Goal: Task Accomplishment & Management: Complete application form

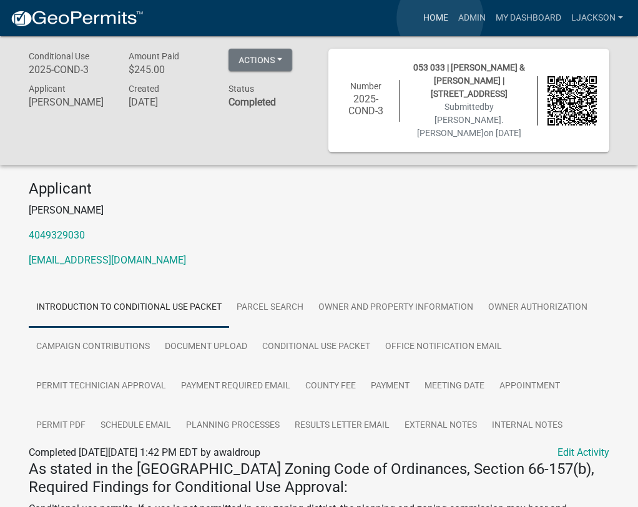
click at [440, 18] on link "Home" at bounding box center [435, 18] width 35 height 24
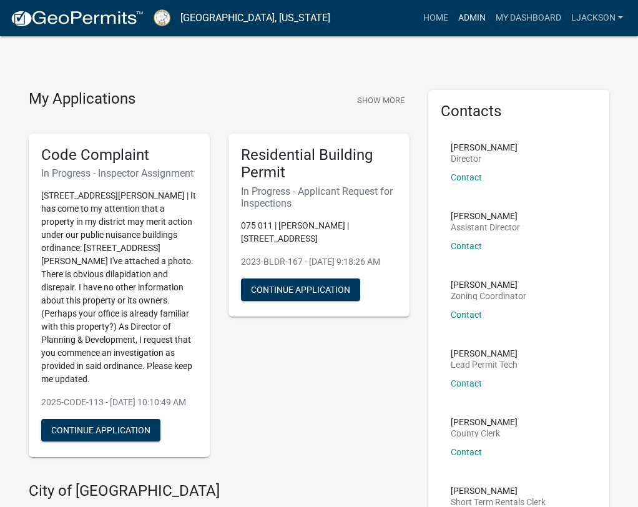
click at [478, 20] on link "Admin" at bounding box center [471, 18] width 37 height 24
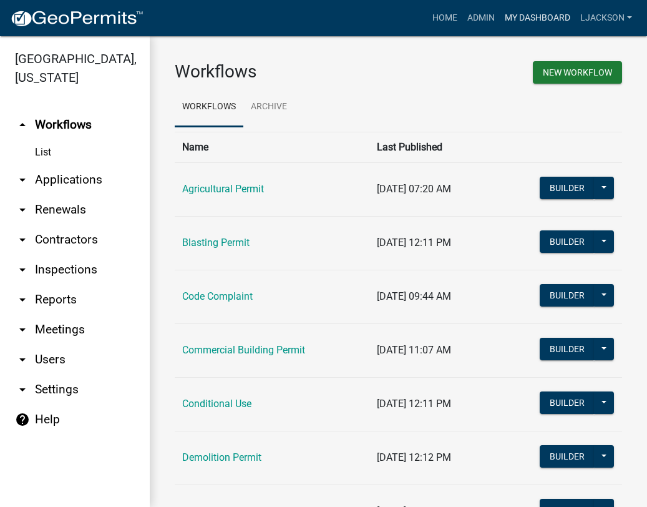
click at [528, 20] on link "My Dashboard" at bounding box center [537, 18] width 75 height 24
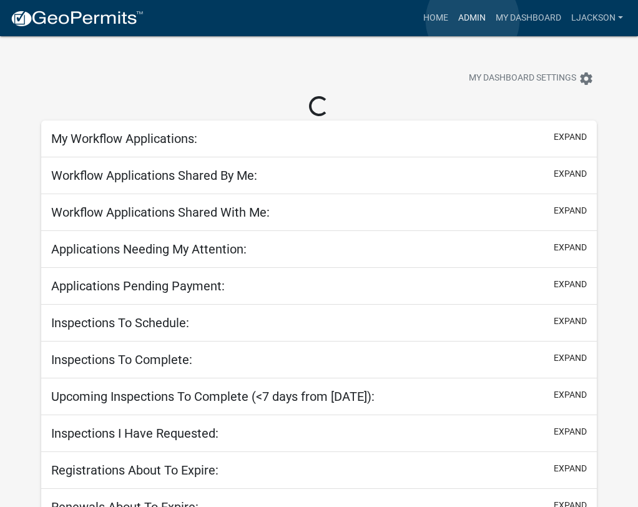
click at [472, 20] on link "Admin" at bounding box center [471, 18] width 37 height 24
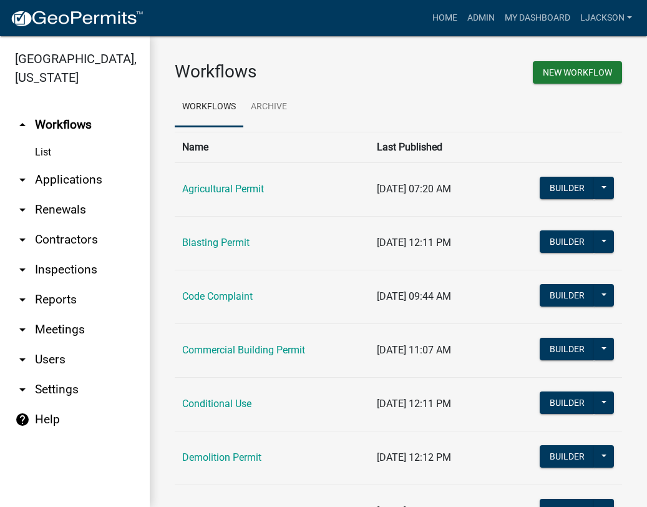
click at [70, 174] on link "arrow_drop_down Applications" at bounding box center [75, 180] width 150 height 30
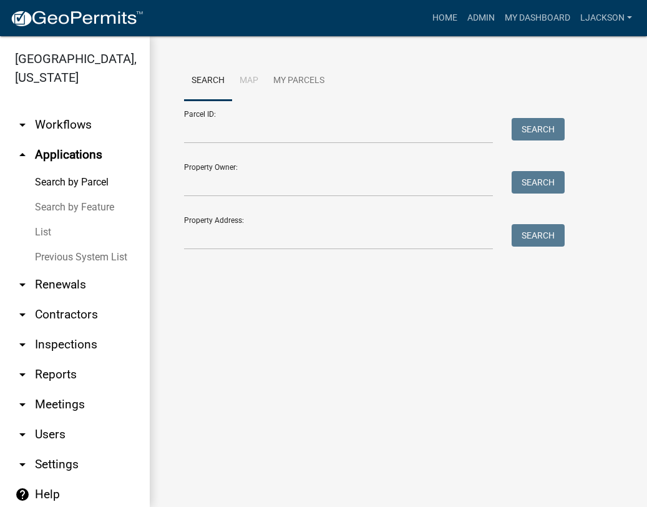
click at [44, 225] on link "List" at bounding box center [75, 232] width 150 height 25
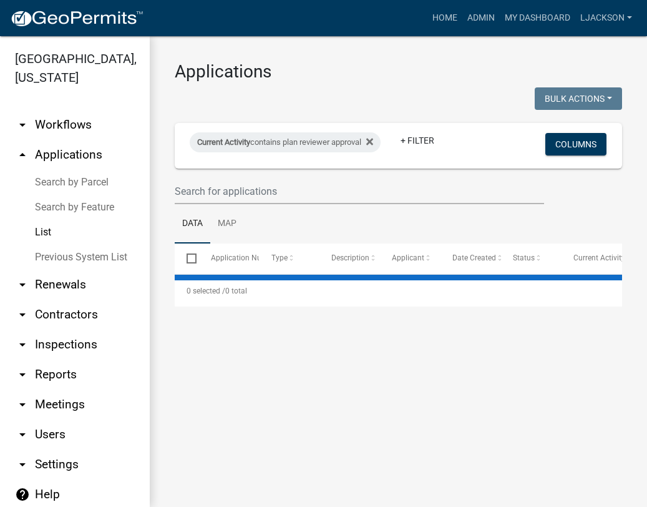
select select "2: 50"
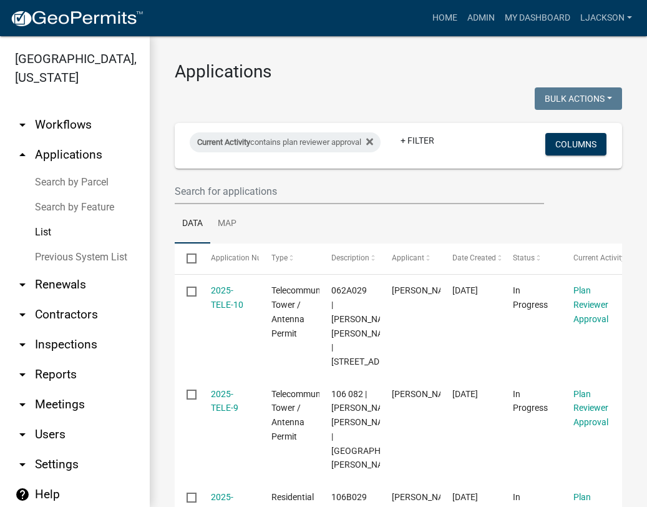
click at [381, 138] on div "Current Activity contains plan reviewer approval" at bounding box center [285, 142] width 191 height 20
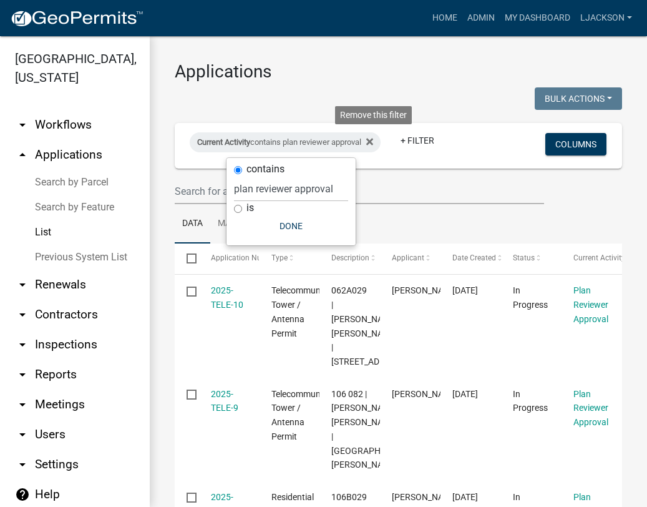
click at [373, 143] on icon at bounding box center [369, 142] width 7 height 10
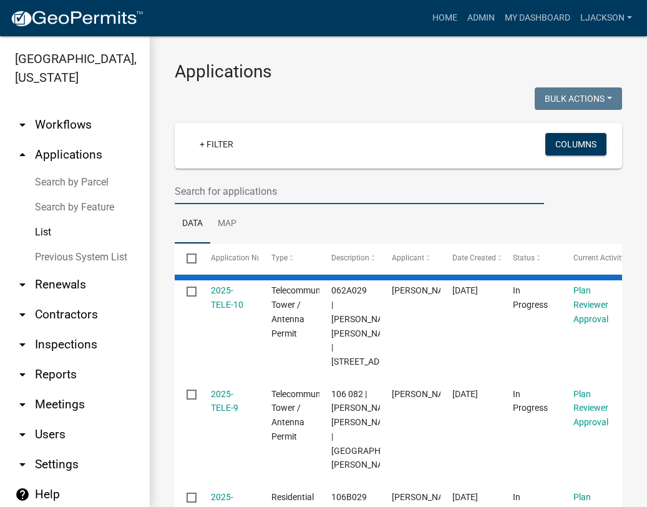
click at [221, 191] on input "text" at bounding box center [359, 191] width 369 height 26
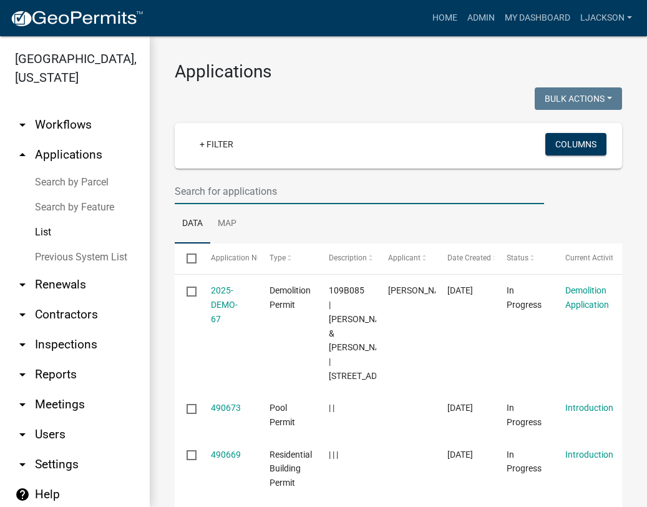
paste input "2025-BLDR-255"
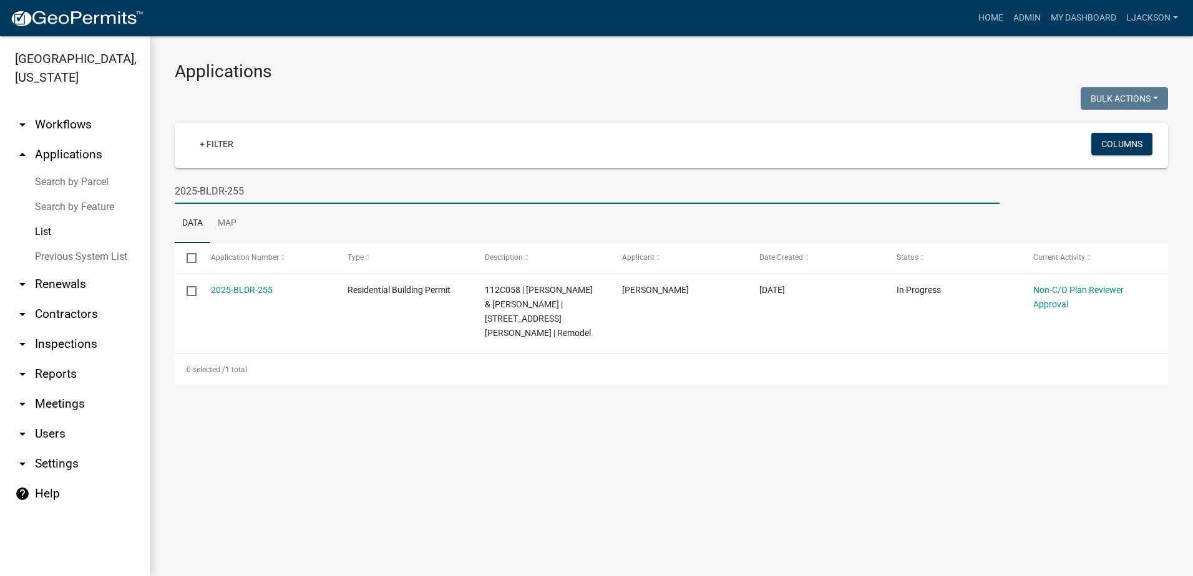
type input "2025-BLDR-255"
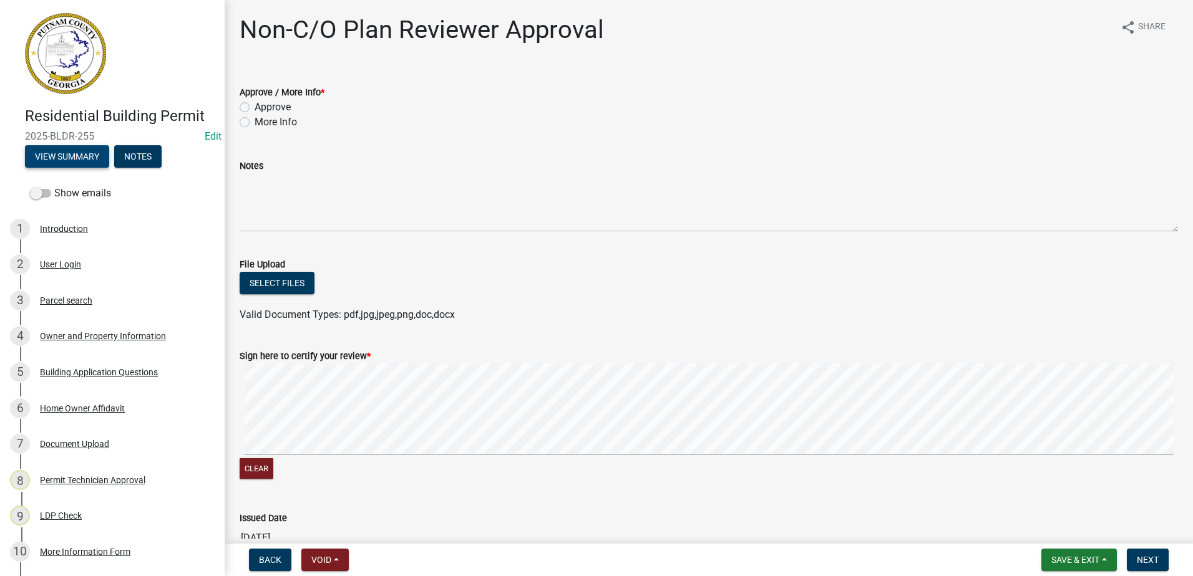
click at [85, 157] on button "View Summary" at bounding box center [67, 156] width 84 height 22
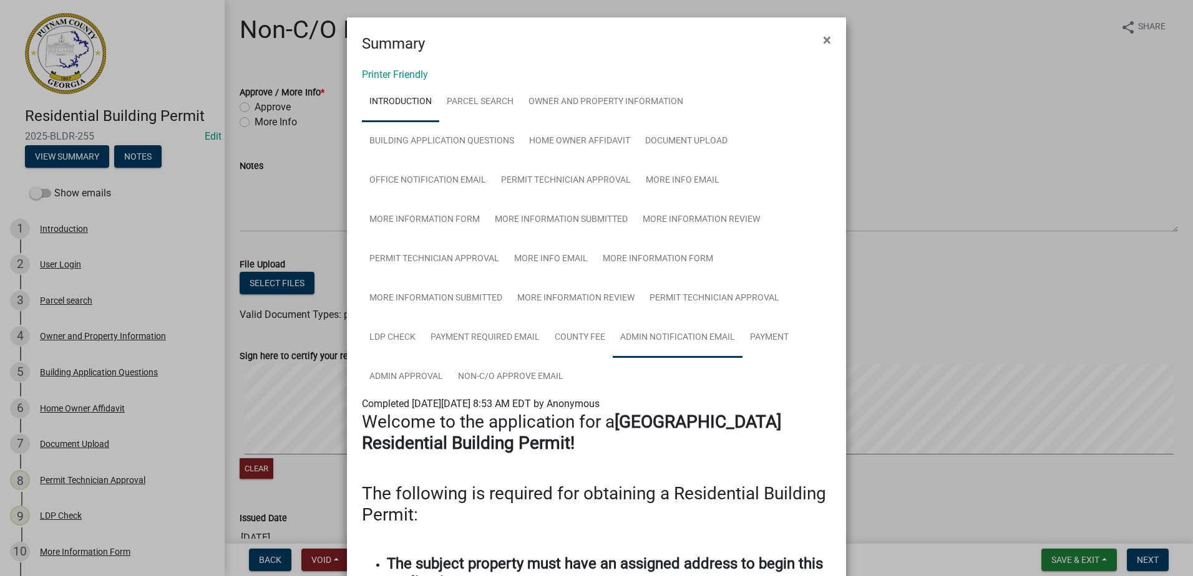
click at [661, 342] on link "Admin Notification Email" at bounding box center [678, 338] width 130 height 40
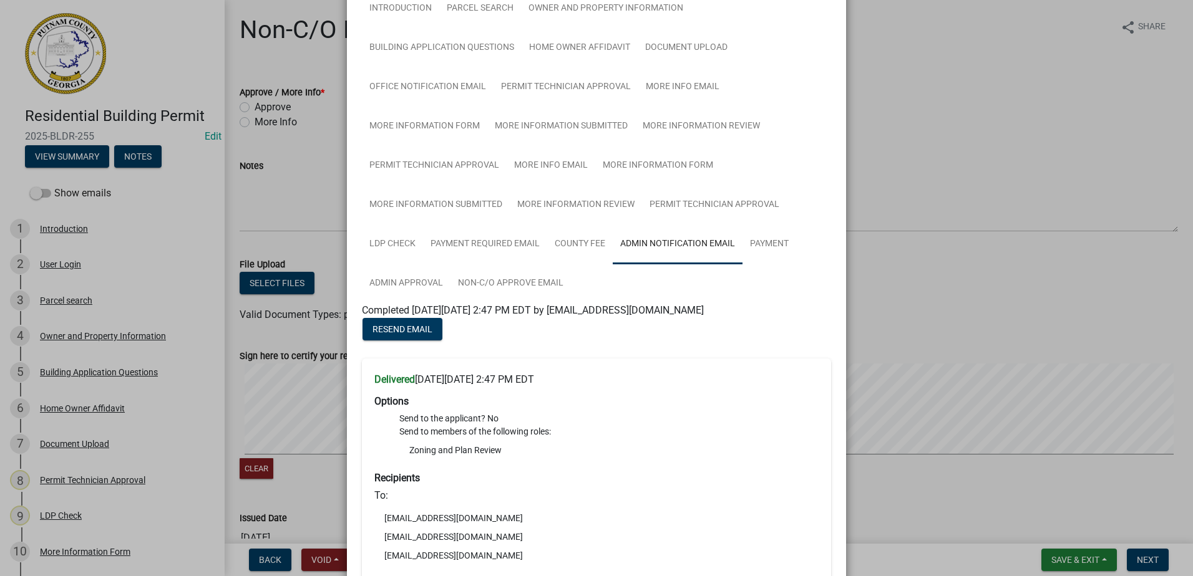
scroll to position [62, 0]
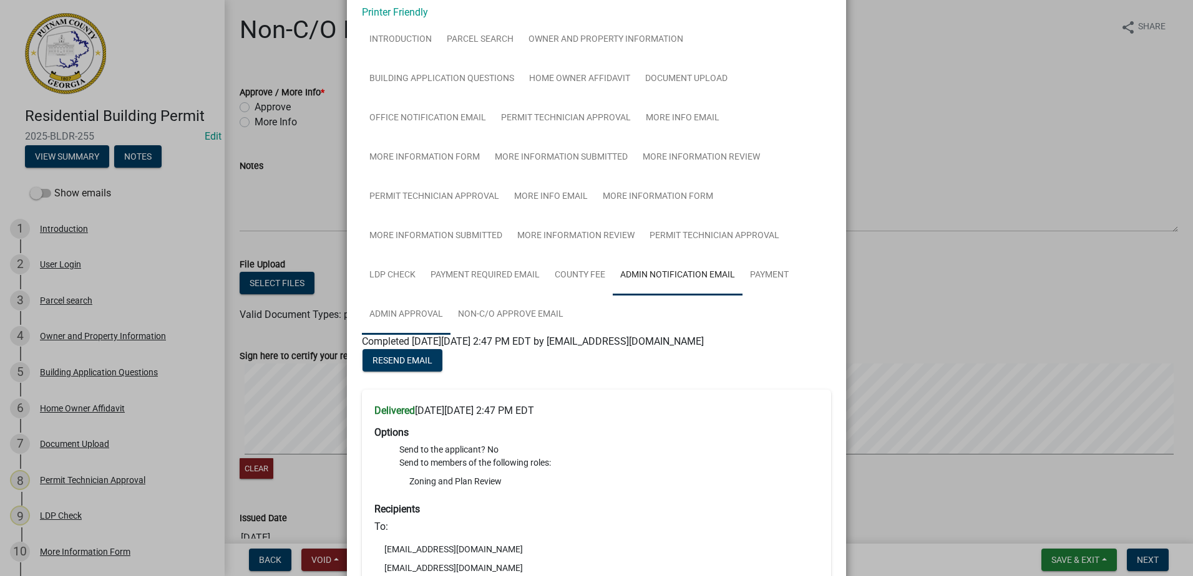
click at [424, 316] on link "Admin Approval" at bounding box center [406, 315] width 89 height 40
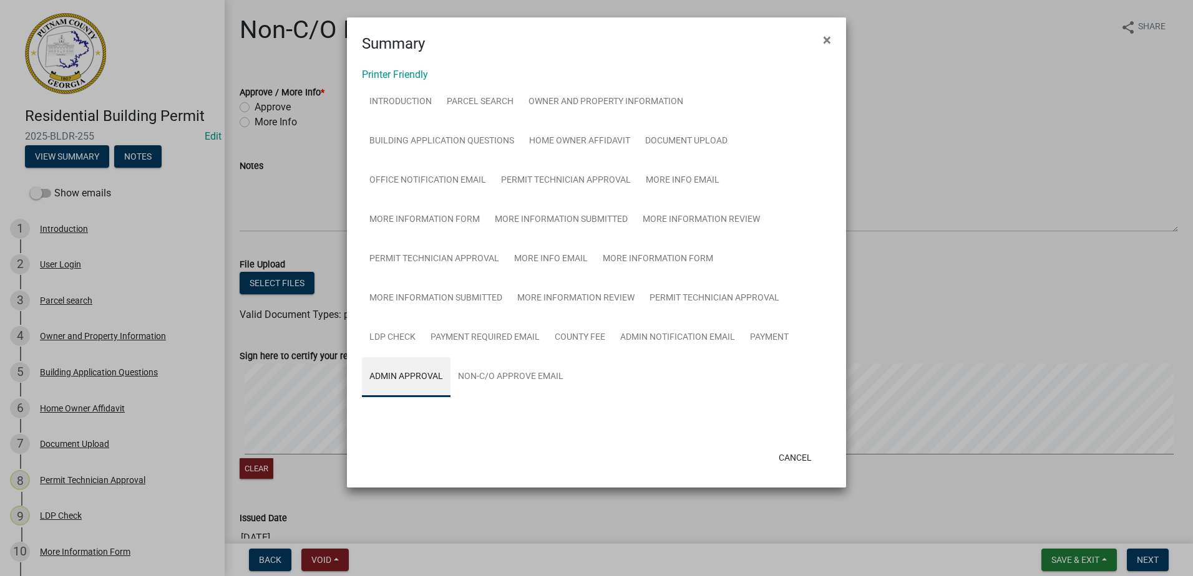
scroll to position [0, 0]
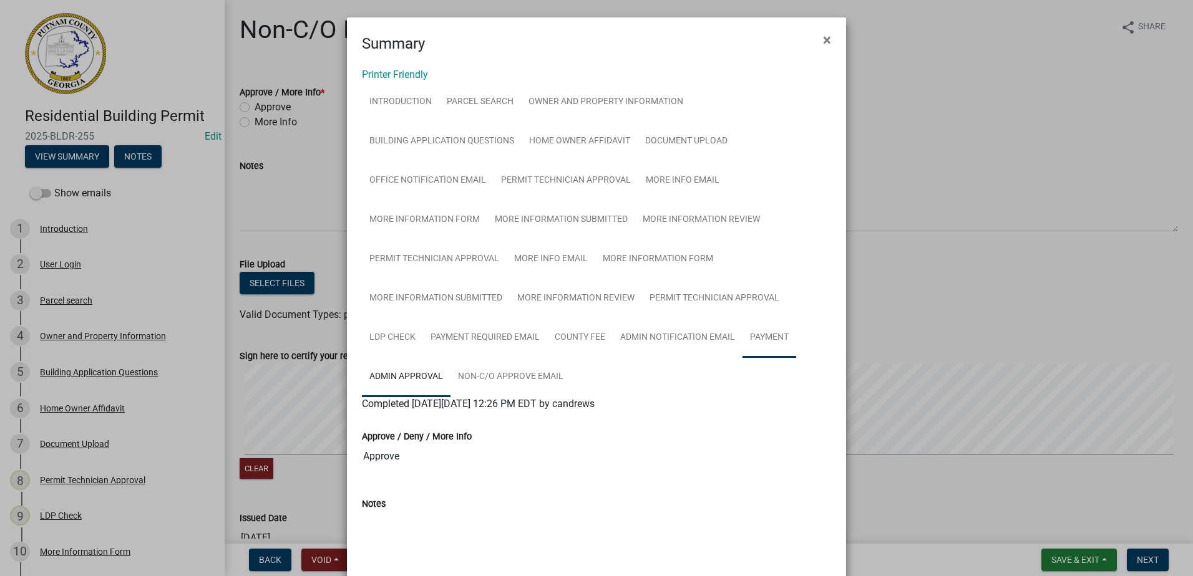
click at [760, 332] on link "Payment" at bounding box center [769, 338] width 54 height 40
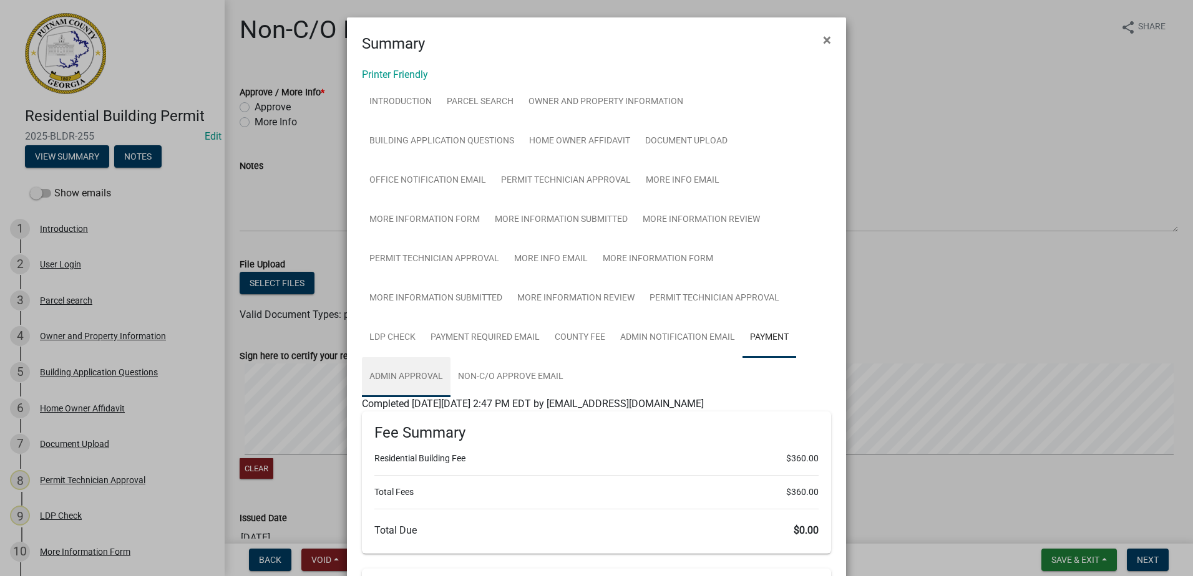
click at [424, 375] on link "Admin Approval" at bounding box center [406, 377] width 89 height 40
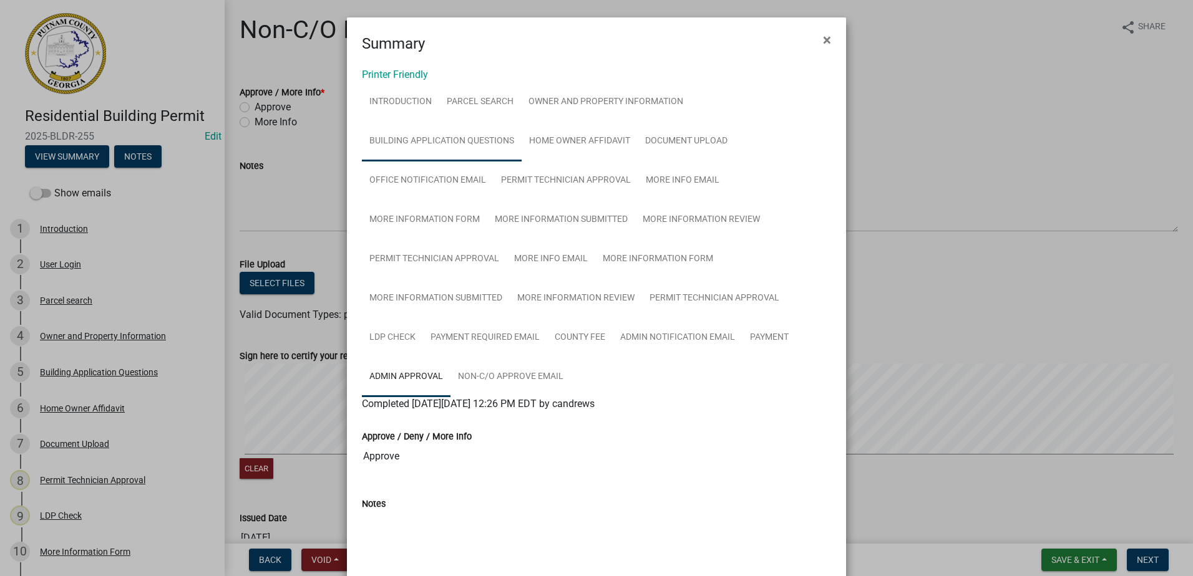
click at [463, 136] on link "Building Application Questions" at bounding box center [442, 142] width 160 height 40
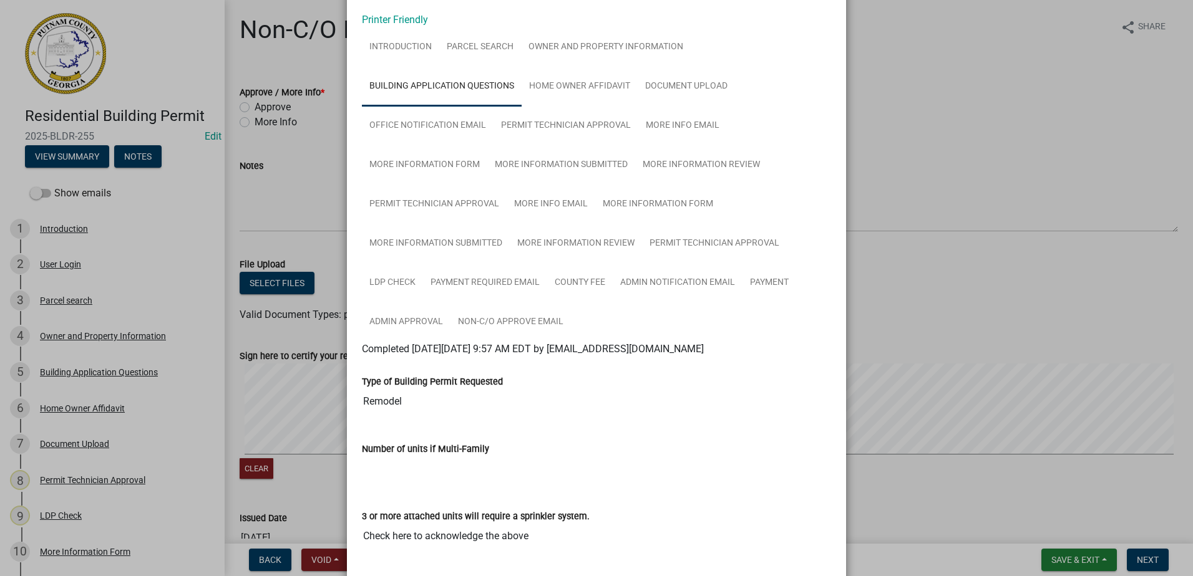
scroll to position [62, 0]
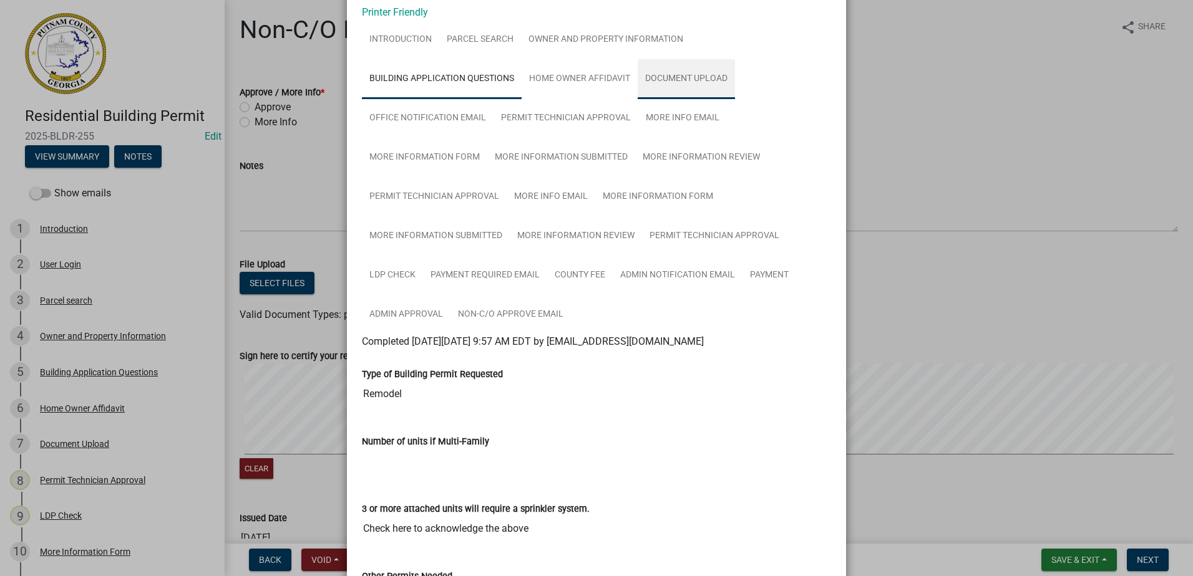
click at [673, 72] on link "Document Upload" at bounding box center [686, 79] width 97 height 40
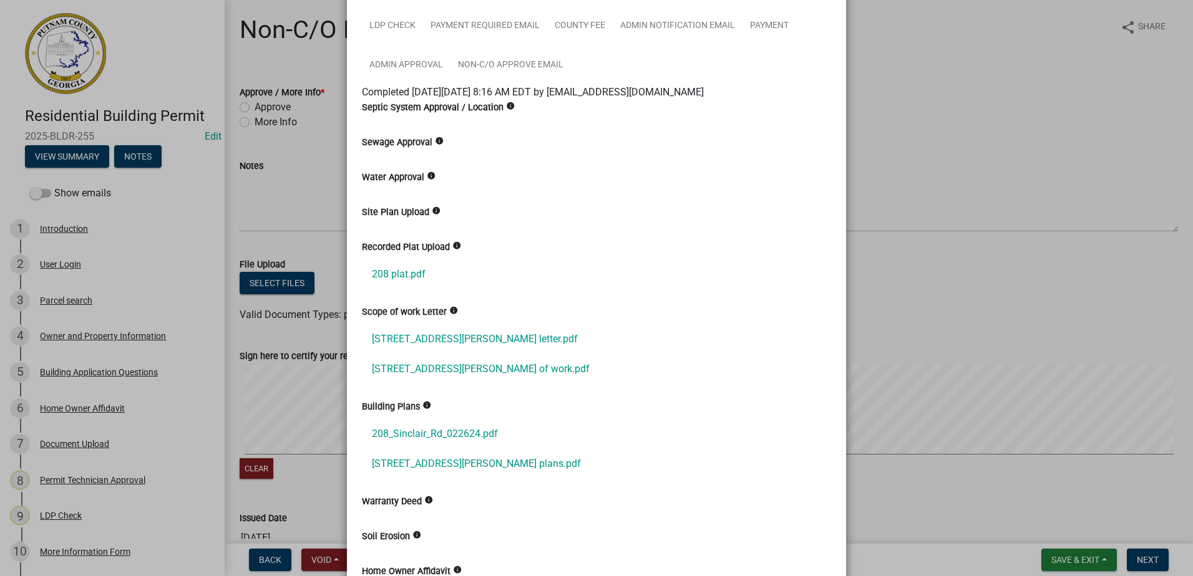
scroll to position [374, 0]
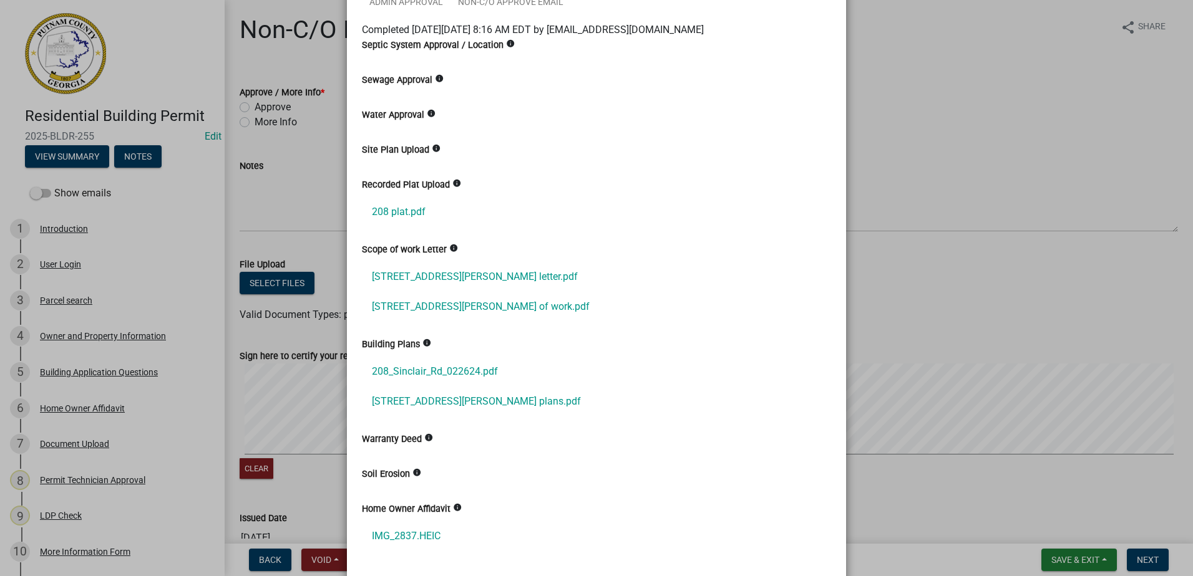
click at [427, 273] on link "208 sinclair rd letter.pdf" at bounding box center [596, 277] width 469 height 30
click at [411, 309] on link "208 Sinclair rd scope of work.pdf" at bounding box center [596, 307] width 469 height 30
click at [424, 372] on link "208_Sinclair_Rd_022624.pdf" at bounding box center [596, 372] width 469 height 30
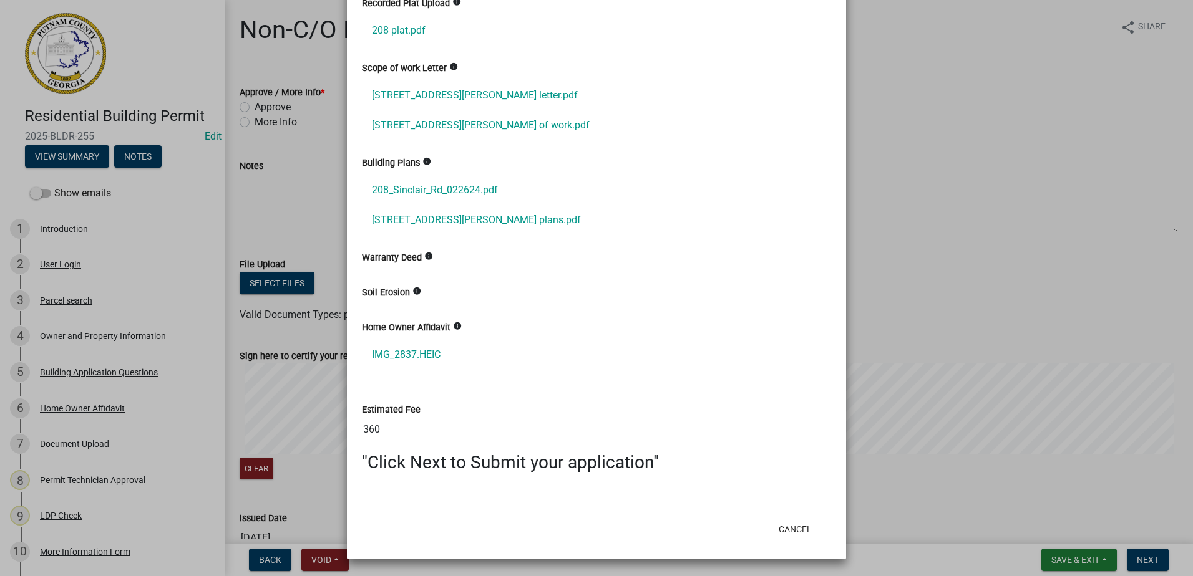
scroll to position [556, 0]
click at [813, 538] on button "Cancel" at bounding box center [795, 529] width 53 height 22
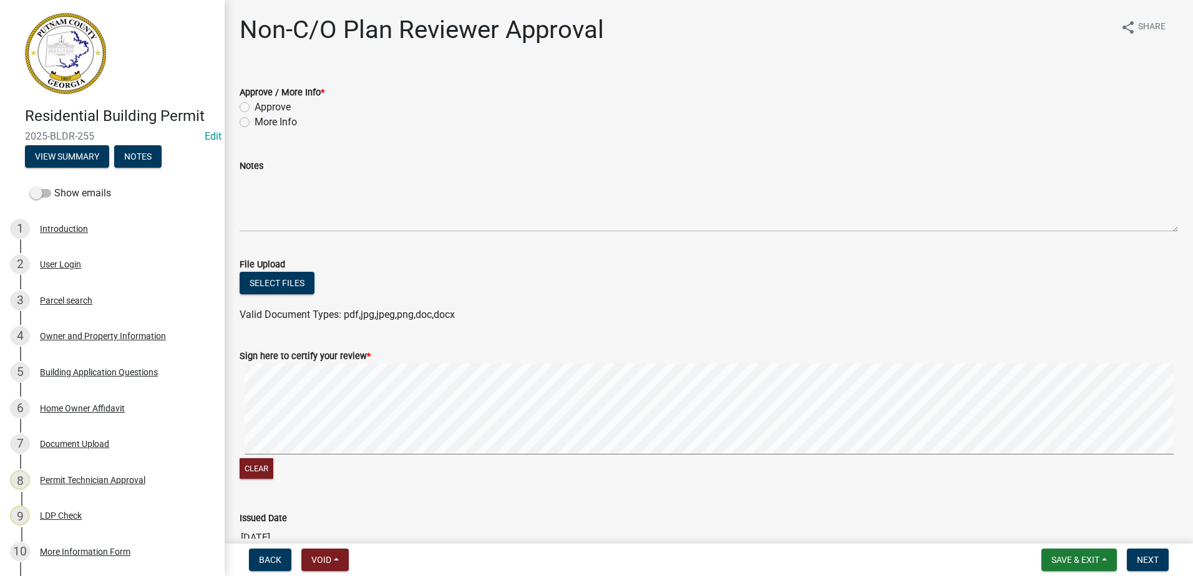
click at [255, 108] on label "Approve" at bounding box center [273, 107] width 36 height 15
click at [255, 108] on input "Approve" at bounding box center [259, 104] width 8 height 8
radio input "true"
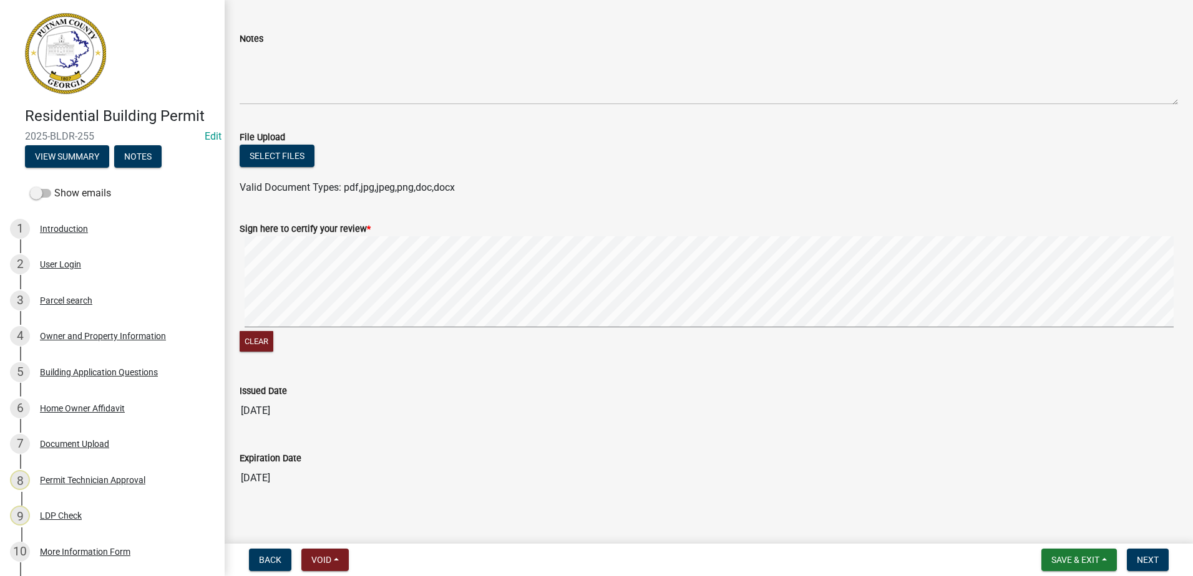
scroll to position [139, 0]
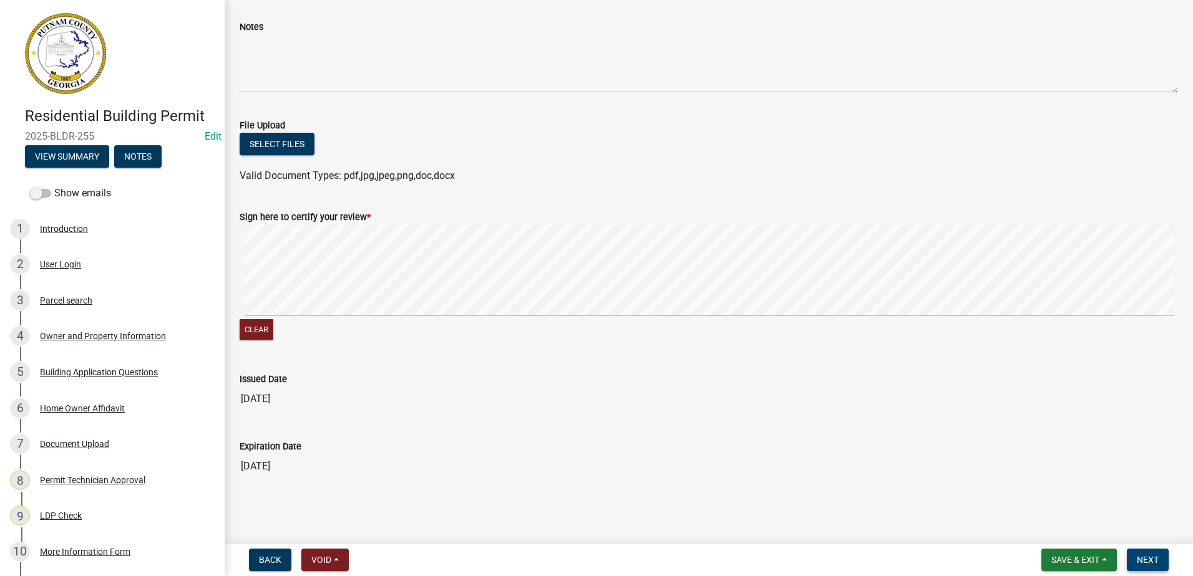
click at [1148, 565] on span "Next" at bounding box center [1148, 560] width 22 height 10
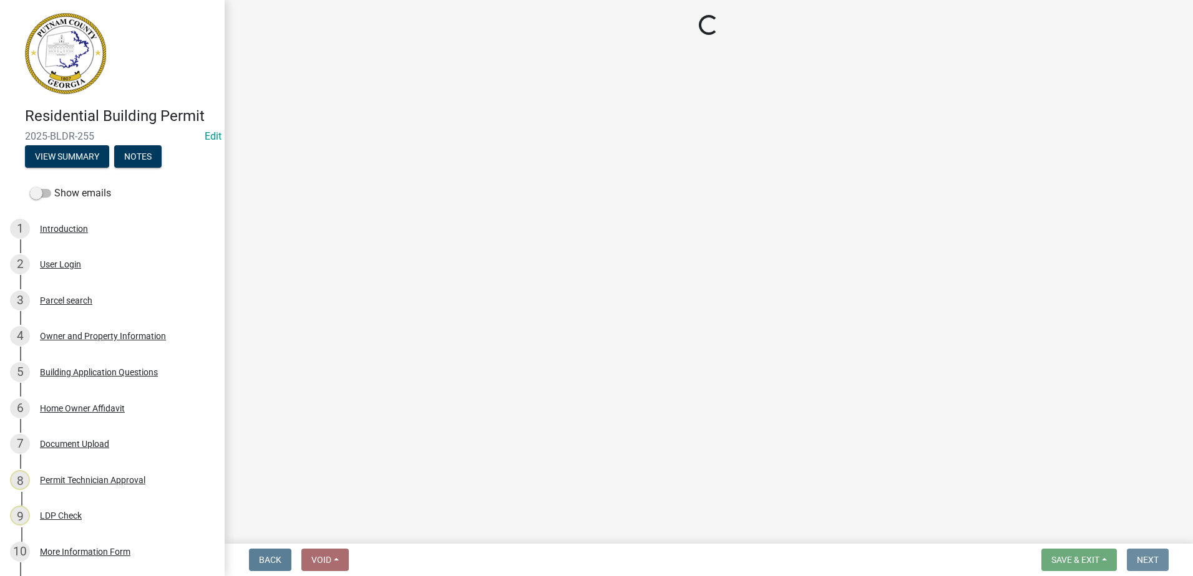
scroll to position [0, 0]
